Goal: Navigation & Orientation: Go to known website

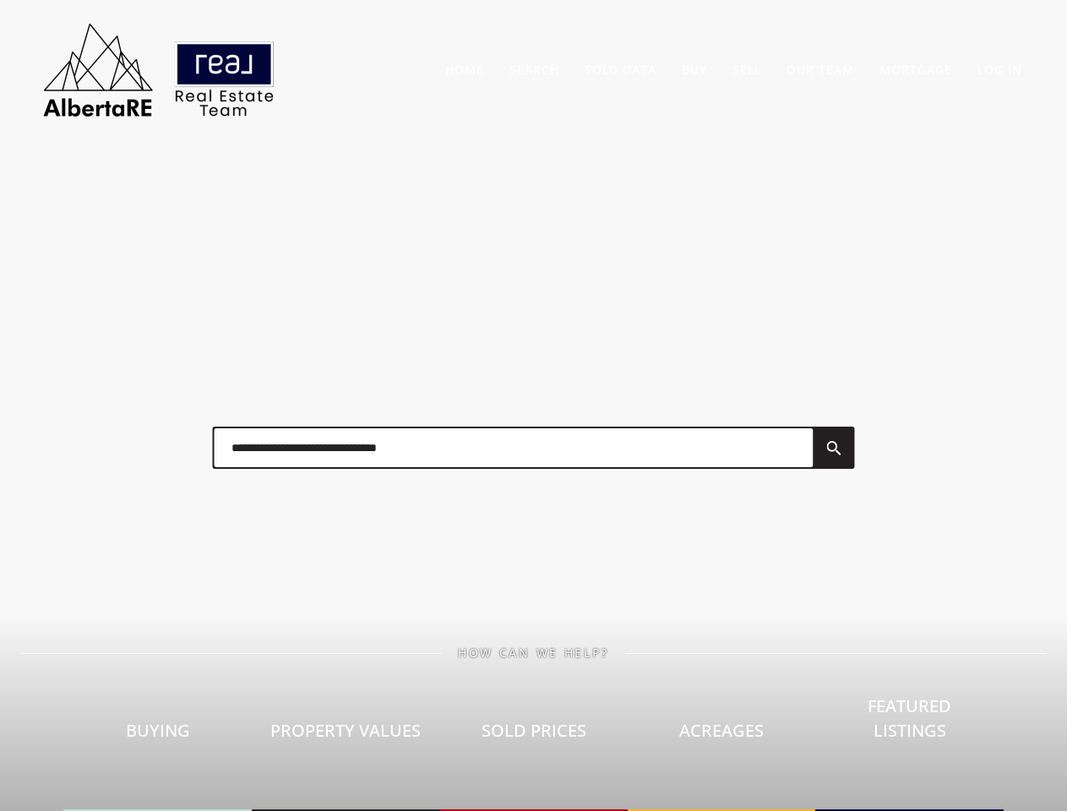
click at [533, 406] on div at bounding box center [534, 448] width 676 height 85
click at [534, 69] on link "Search" at bounding box center [535, 70] width 50 height 16
click at [695, 69] on link "Buy" at bounding box center [694, 70] width 25 height 16
click at [747, 69] on link "Sell" at bounding box center [747, 70] width 29 height 16
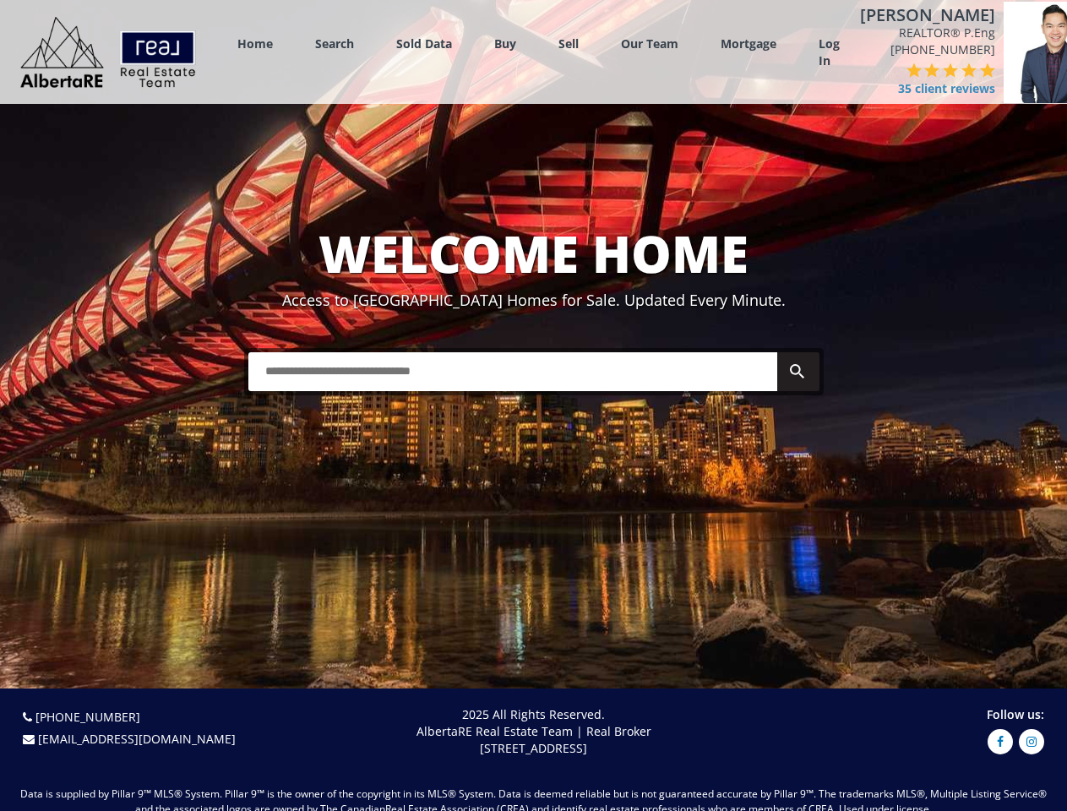
click at [335, 43] on link "Search" at bounding box center [334, 43] width 39 height 16
click at [505, 43] on link "Buy" at bounding box center [505, 43] width 22 height 16
click at [569, 43] on link "Sell" at bounding box center [569, 43] width 20 height 16
click at [650, 43] on link "Our Team" at bounding box center [649, 43] width 57 height 16
click at [829, 52] on link "Log In" at bounding box center [829, 52] width 21 height 34
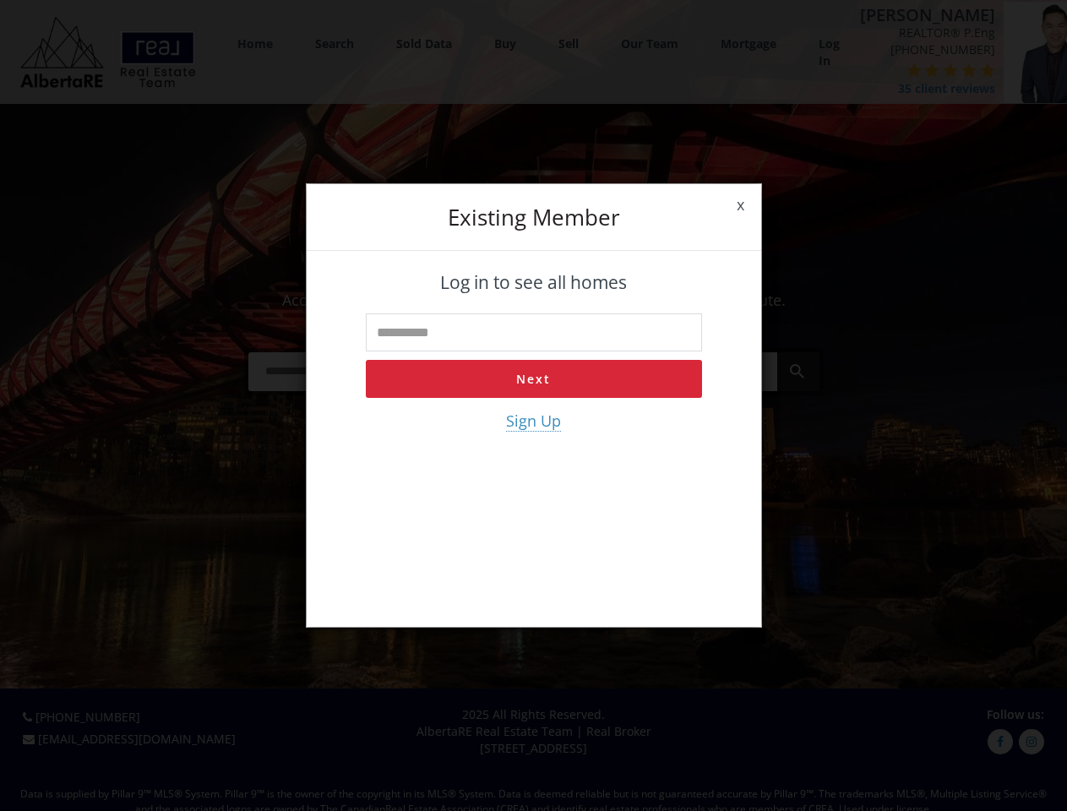
click at [909, 80] on div "x Existing member Log in to see all homes Next Sign Up" at bounding box center [533, 405] width 1067 height 811
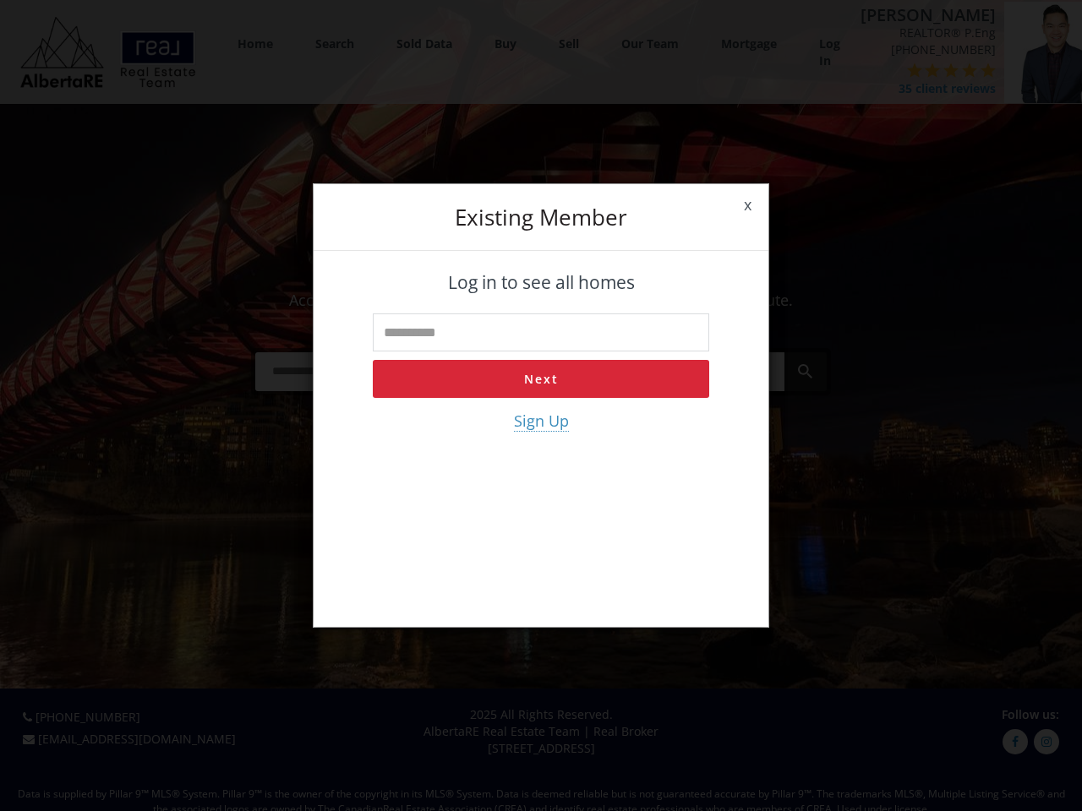
click at [876, 70] on div "x Existing member Log in to see all homes Next Sign Up" at bounding box center [541, 405] width 1082 height 811
click at [894, 70] on div "x Existing member Log in to see all homes Next Sign Up" at bounding box center [541, 405] width 1082 height 811
click at [913, 70] on div "x Existing member Log in to see all homes Next Sign Up" at bounding box center [541, 405] width 1082 height 811
click at [931, 70] on div "x Existing member Log in to see all homes Next Sign Up" at bounding box center [541, 405] width 1082 height 811
